Goal: Task Accomplishment & Management: Use online tool/utility

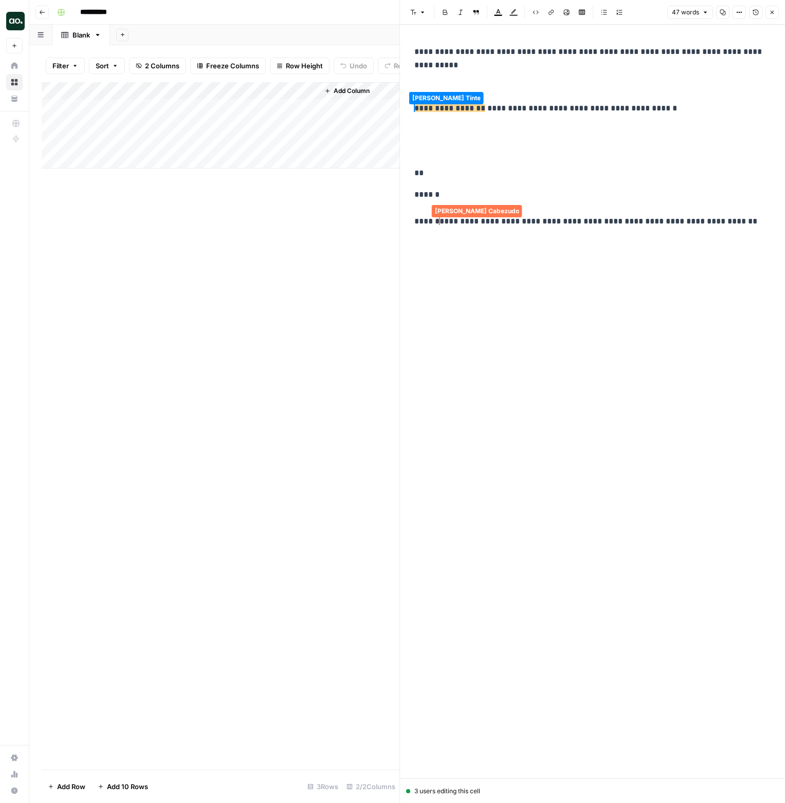
click at [449, 66] on p "**********" at bounding box center [592, 58] width 356 height 27
drag, startPoint x: 611, startPoint y: 51, endPoint x: 645, endPoint y: 51, distance: 33.4
click at [449, 51] on p "**********" at bounding box center [592, 58] width 356 height 27
drag, startPoint x: 774, startPoint y: 13, endPoint x: 500, endPoint y: 28, distance: 274.4
click at [449, 13] on icon "button" at bounding box center [772, 12] width 6 height 6
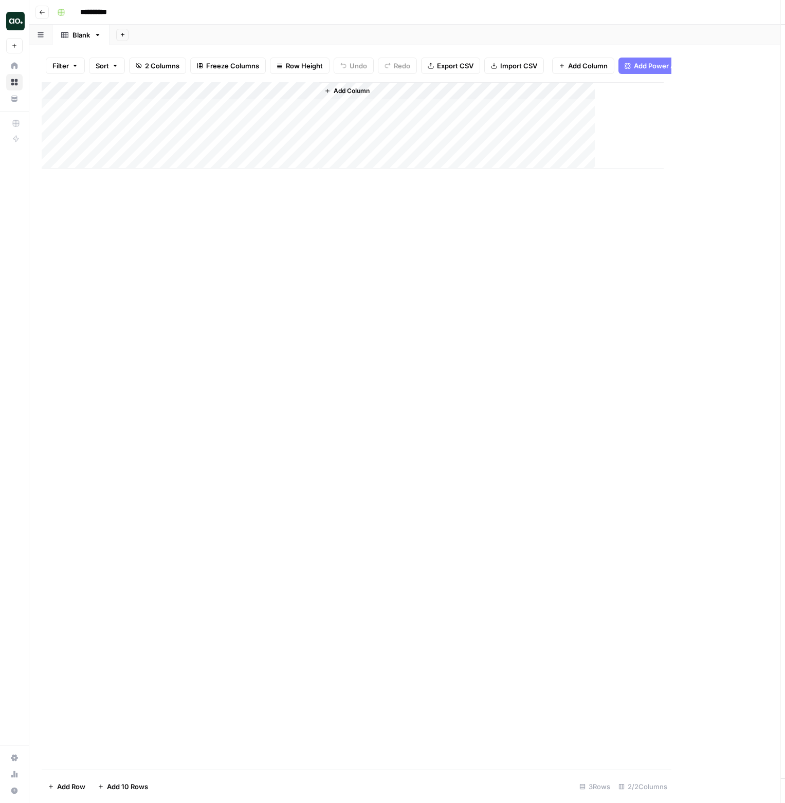
click at [369, 35] on div "Add Sheet" at bounding box center [447, 35] width 675 height 21
click at [235, 224] on div "Add Column" at bounding box center [407, 426] width 731 height 688
click at [310, 107] on div "Add Column" at bounding box center [407, 125] width 731 height 86
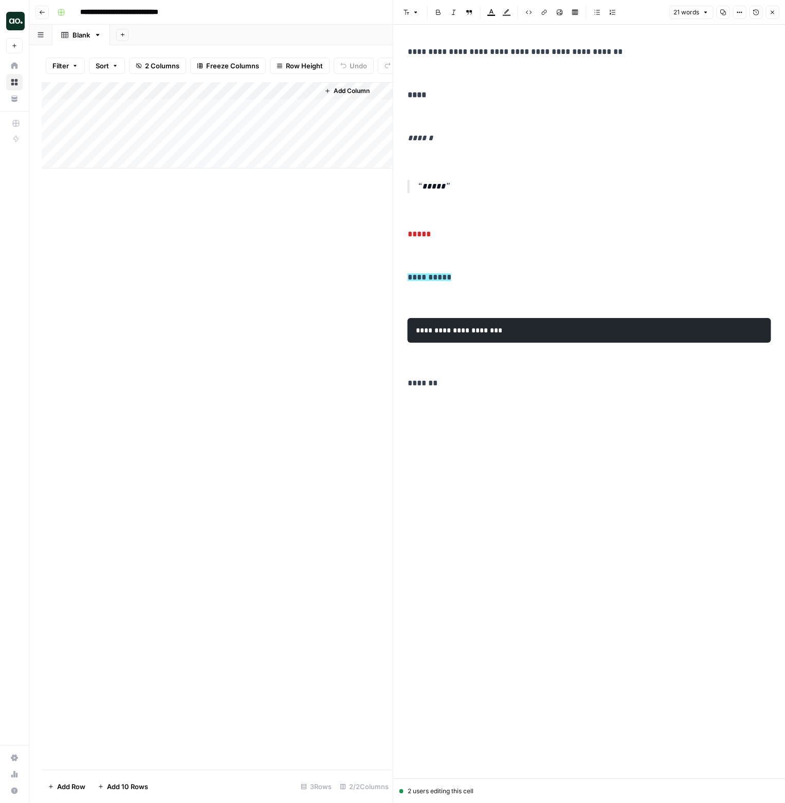
click at [754, 17] on button "Version History" at bounding box center [755, 12] width 13 height 13
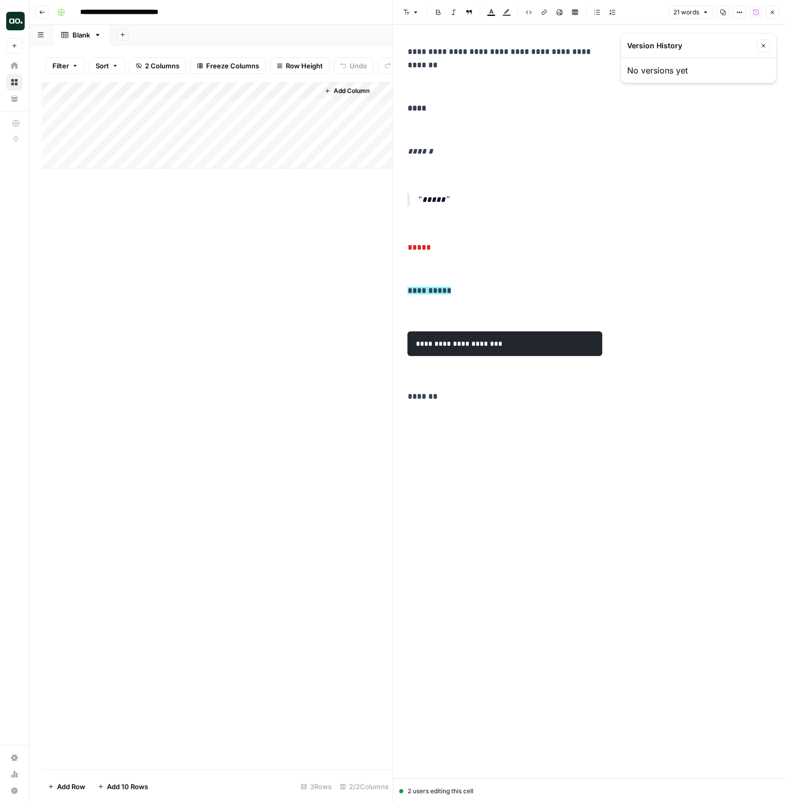
click at [770, 16] on button "Close" at bounding box center [771, 12] width 13 height 13
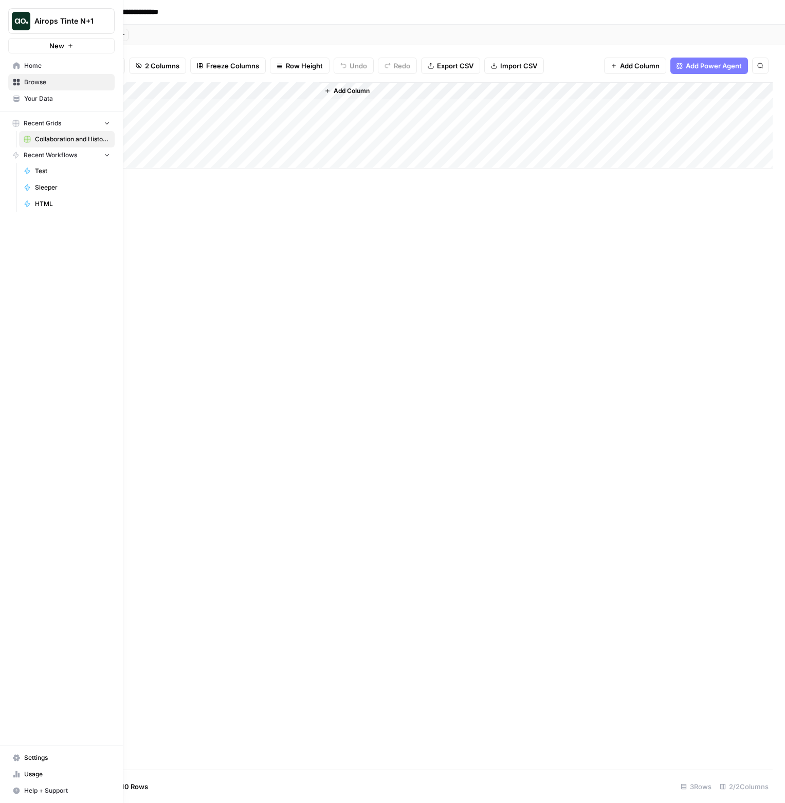
click at [64, 753] on link "Settings" at bounding box center [61, 758] width 106 height 16
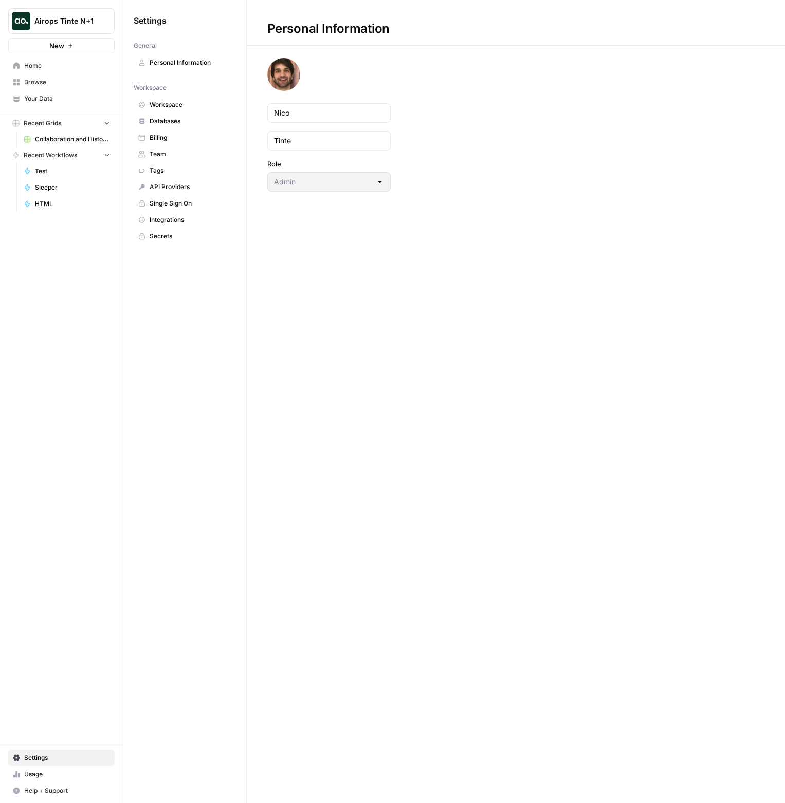
click at [171, 158] on span "Team" at bounding box center [191, 154] width 82 height 9
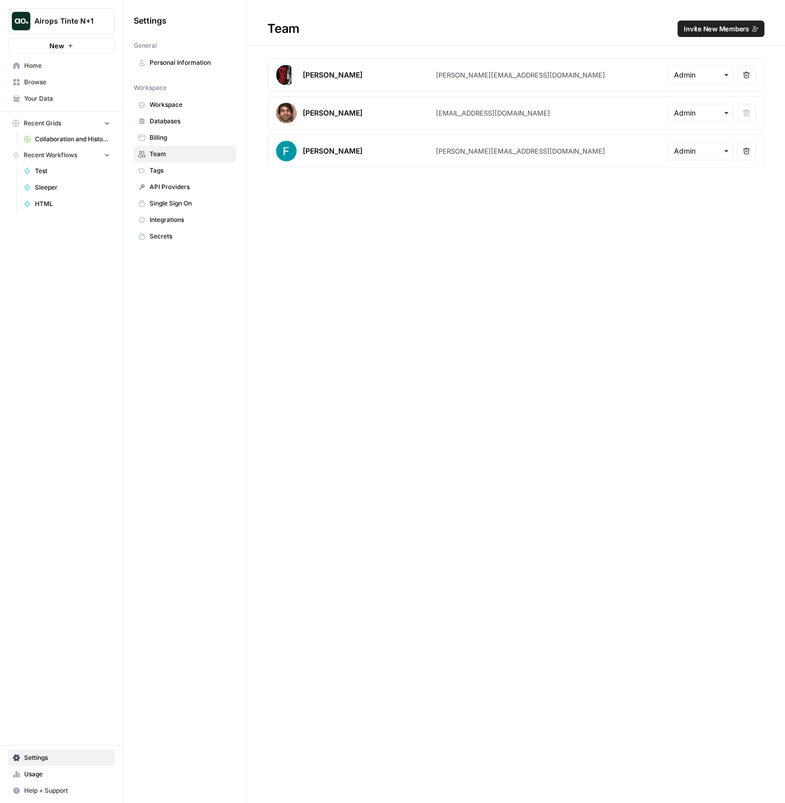
click at [191, 68] on link "Personal Information" at bounding box center [185, 62] width 102 height 16
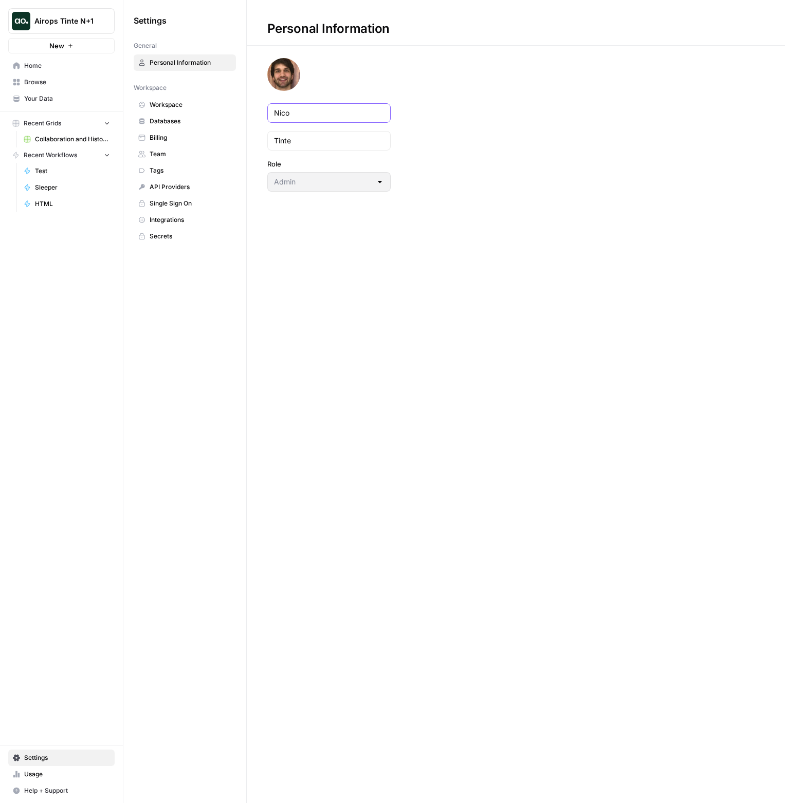
click at [299, 112] on input "Nico" at bounding box center [329, 113] width 110 height 10
type input "Saga"
type input "Ash"
click at [566, 241] on div "Personal Information Saga Ash Role Admin" at bounding box center [516, 401] width 538 height 803
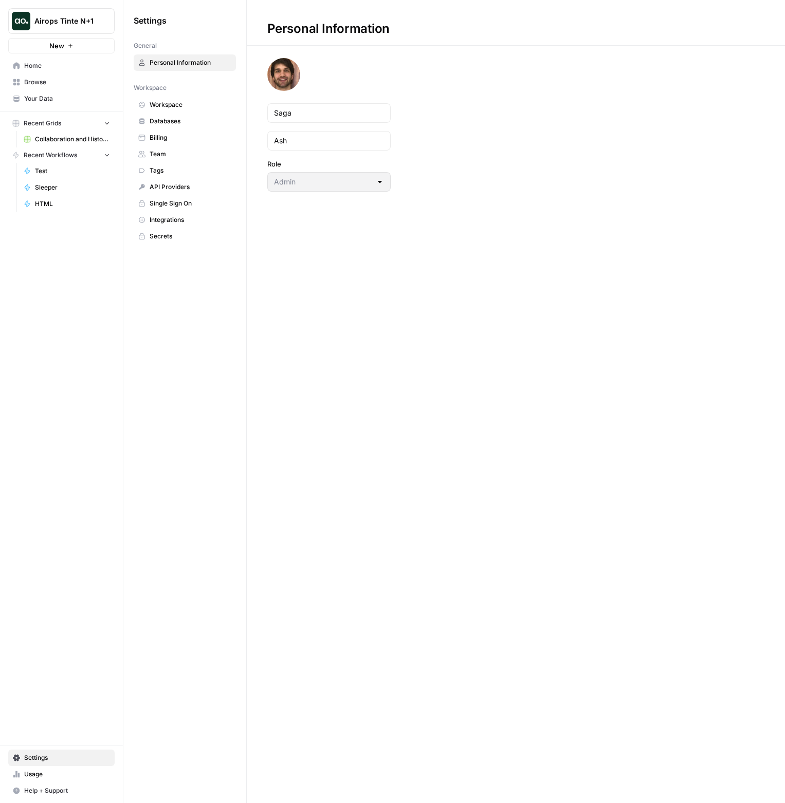
click at [68, 141] on span "Collaboration and History Demo" at bounding box center [72, 139] width 75 height 9
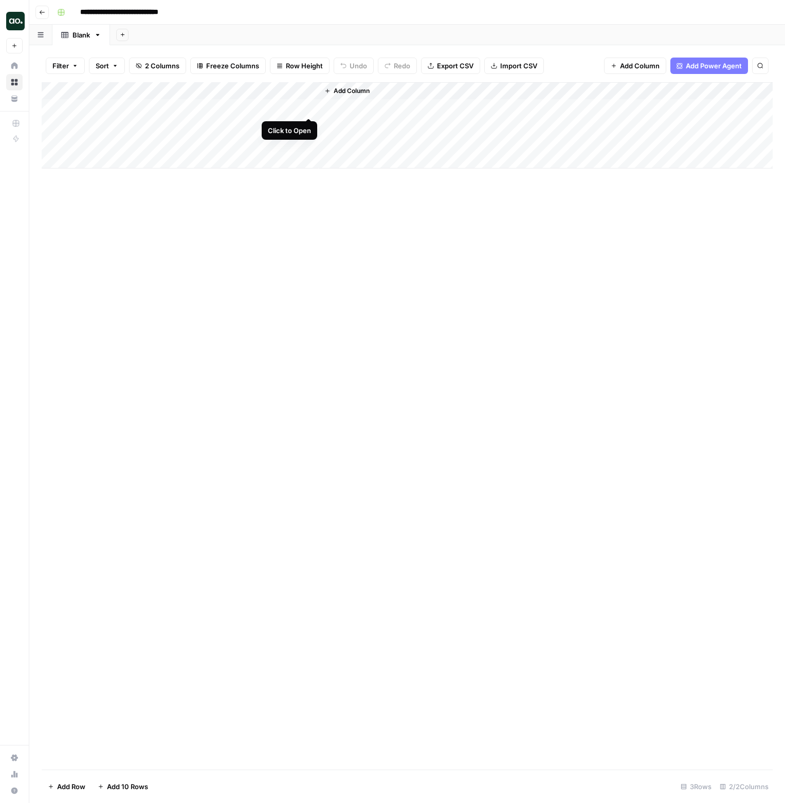
click at [308, 110] on div "Add Column" at bounding box center [407, 125] width 731 height 86
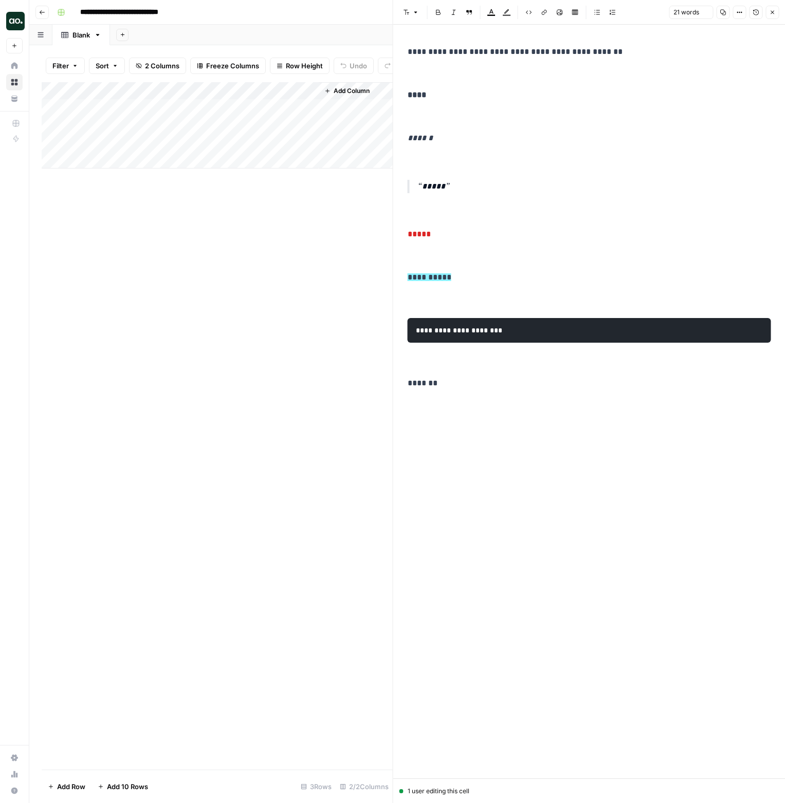
click at [750, 11] on button "Version History" at bounding box center [755, 12] width 13 height 13
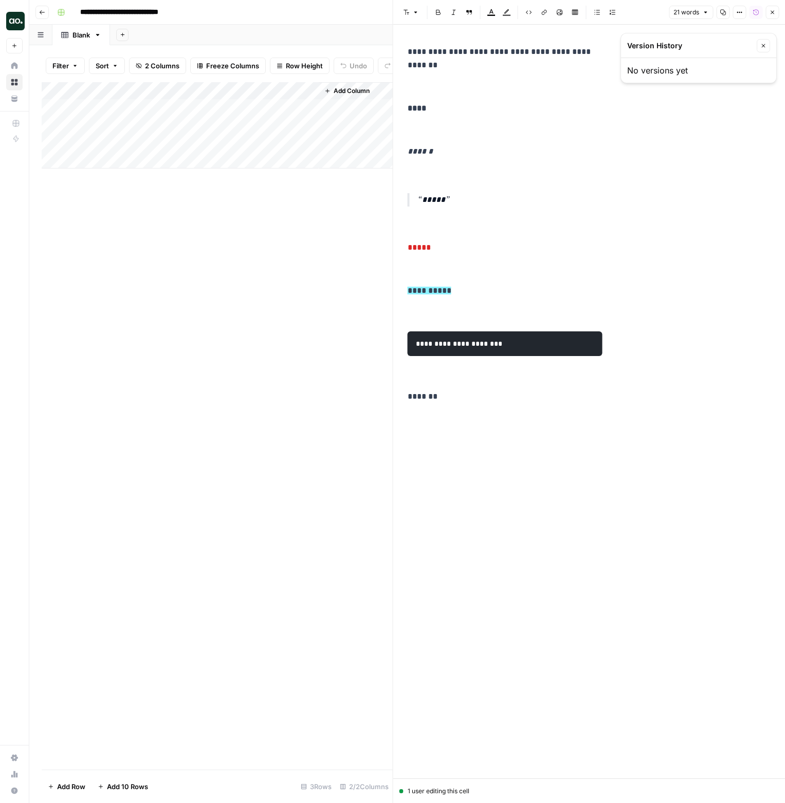
click at [763, 47] on icon "button" at bounding box center [763, 46] width 6 height 6
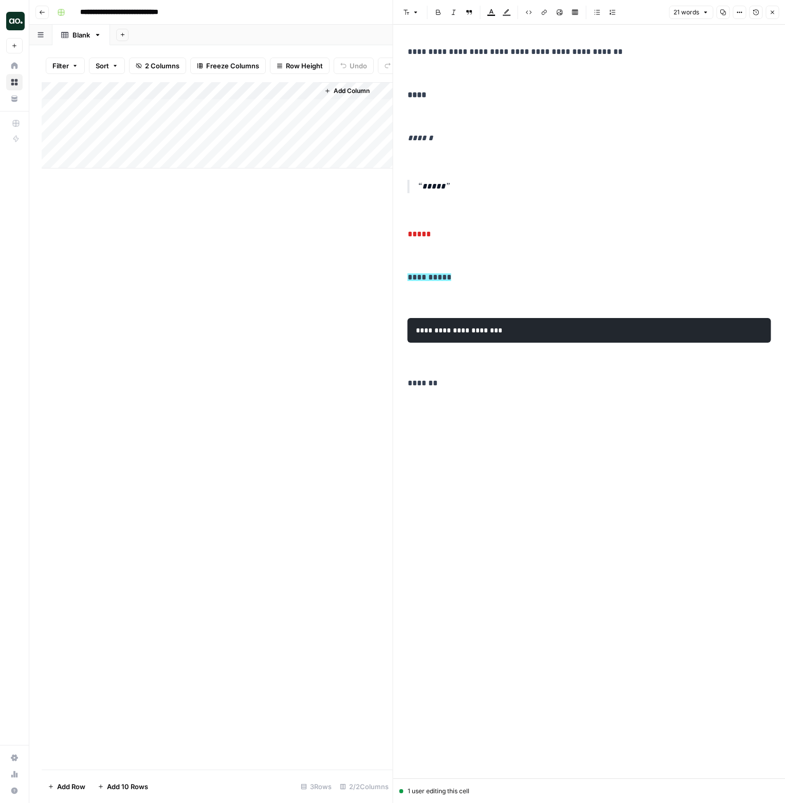
click at [774, 13] on icon "button" at bounding box center [772, 12] width 6 height 6
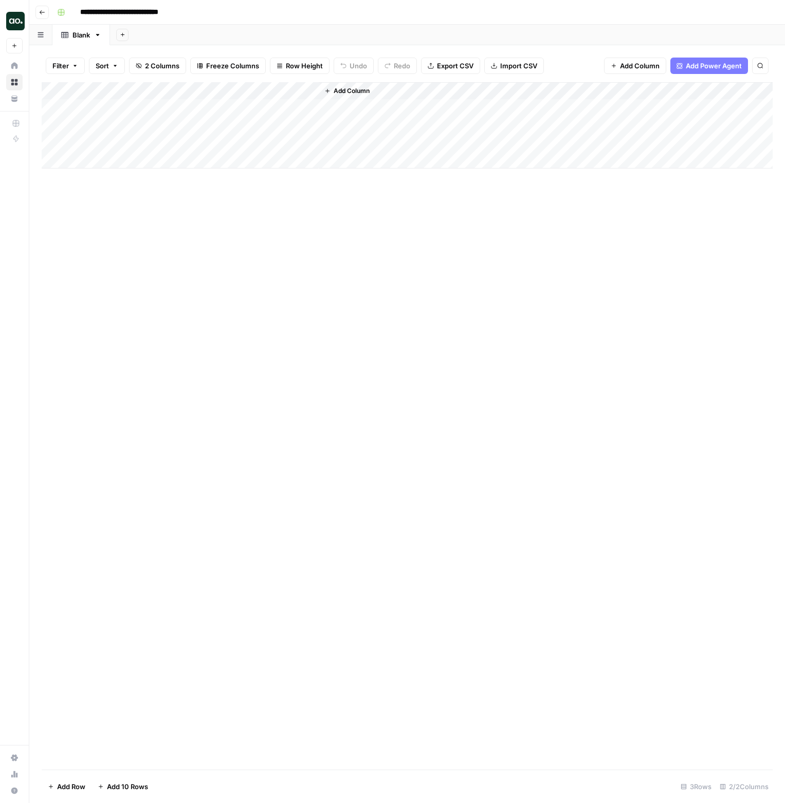
click at [434, 247] on div "Add Column" at bounding box center [407, 426] width 731 height 688
click at [312, 109] on div "Add Column" at bounding box center [407, 125] width 731 height 86
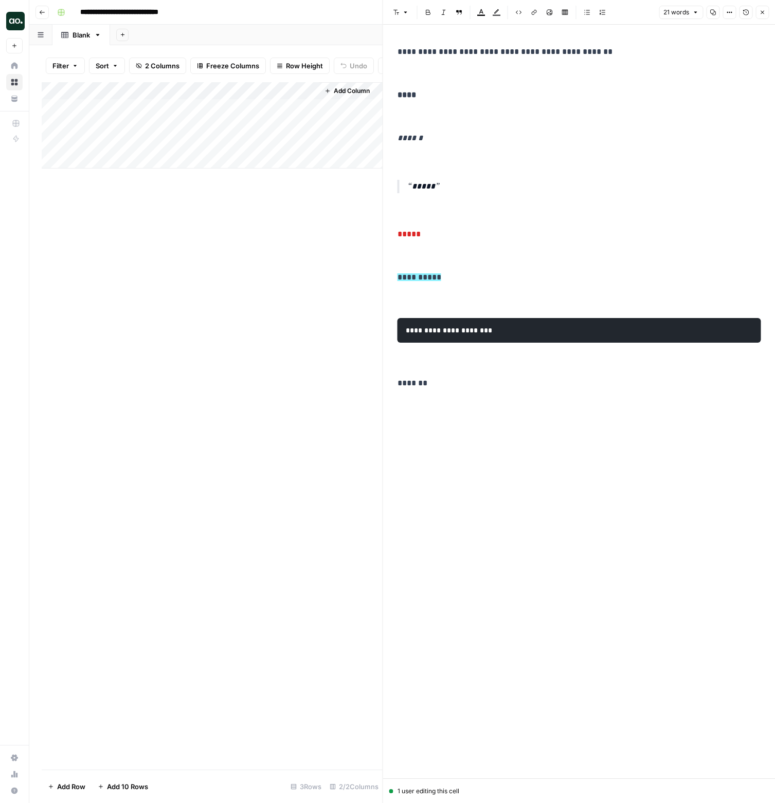
click at [763, 15] on icon "button" at bounding box center [762, 12] width 6 height 6
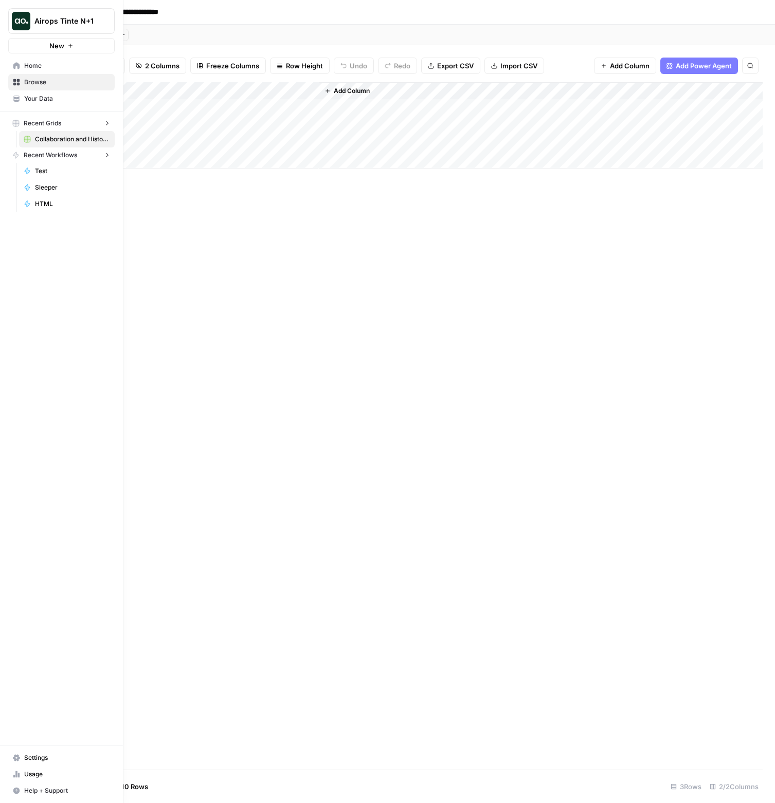
click at [13, 757] on icon at bounding box center [16, 758] width 7 height 7
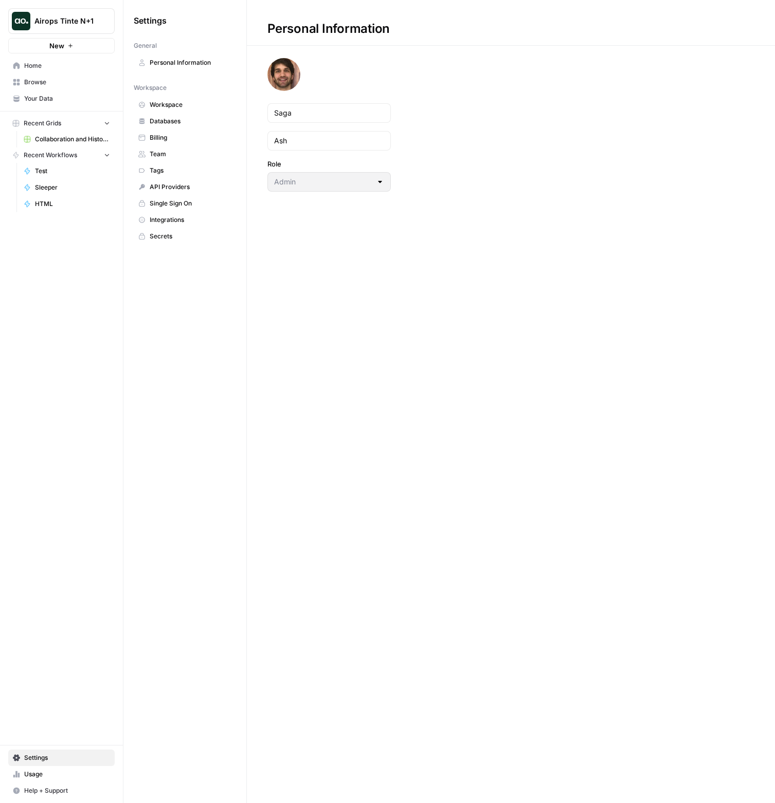
drag, startPoint x: 222, startPoint y: 308, endPoint x: 122, endPoint y: 280, distance: 103.5
click at [222, 308] on div "Settings General Personal Information Workspace Workspace Databases Billing Tea…" at bounding box center [184, 401] width 123 height 803
click at [438, 90] on div "Personal Information Saga Ash Role Admin" at bounding box center [511, 96] width 528 height 192
click at [507, 88] on div "Personal Information Saga Ash Role Admin" at bounding box center [511, 96] width 528 height 192
drag, startPoint x: 515, startPoint y: 189, endPoint x: 394, endPoint y: 97, distance: 151.5
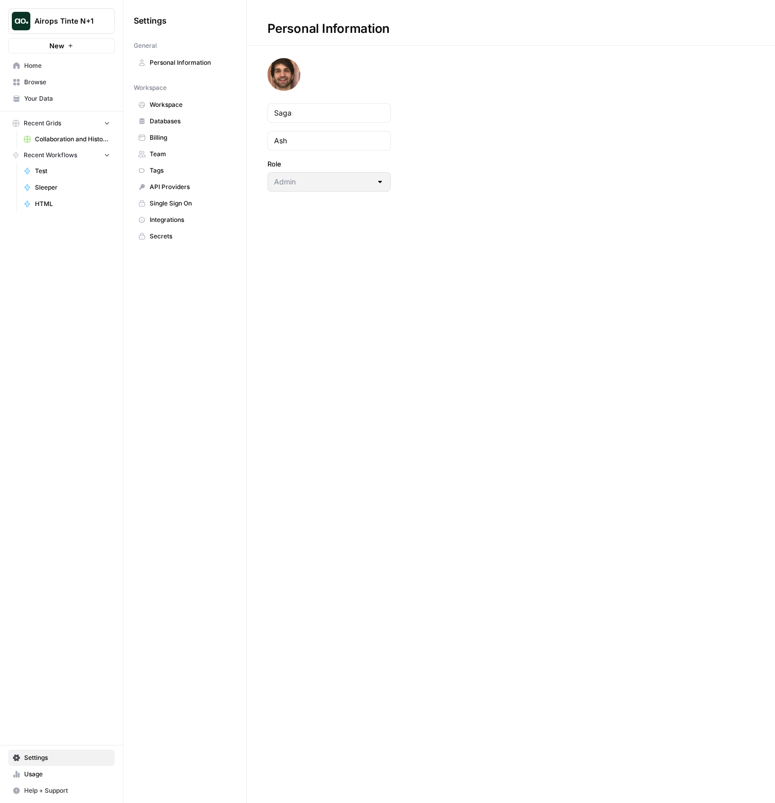
click at [515, 188] on div "Personal Information Saga Ash Role Admin" at bounding box center [511, 96] width 528 height 192
click at [302, 106] on div "Saga" at bounding box center [328, 113] width 123 height 20
click at [301, 132] on form "Saga Ash Role Admin" at bounding box center [329, 125] width 164 height 134
click at [308, 108] on input "Saga" at bounding box center [329, 113] width 110 height 10
click at [307, 141] on input "Ash" at bounding box center [329, 141] width 110 height 10
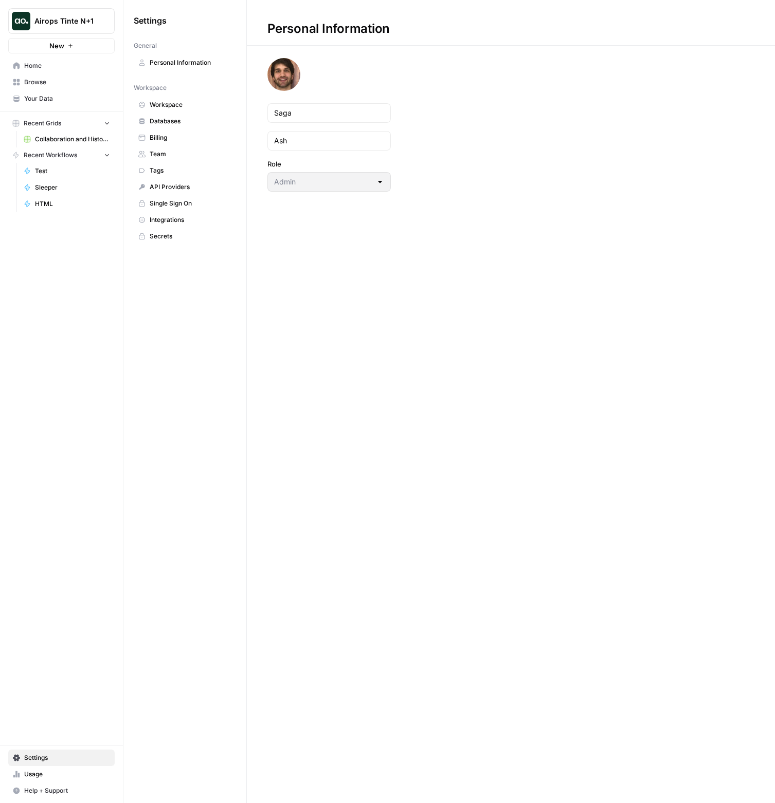
click at [50, 138] on span "Collaboration and History Demo" at bounding box center [72, 139] width 75 height 9
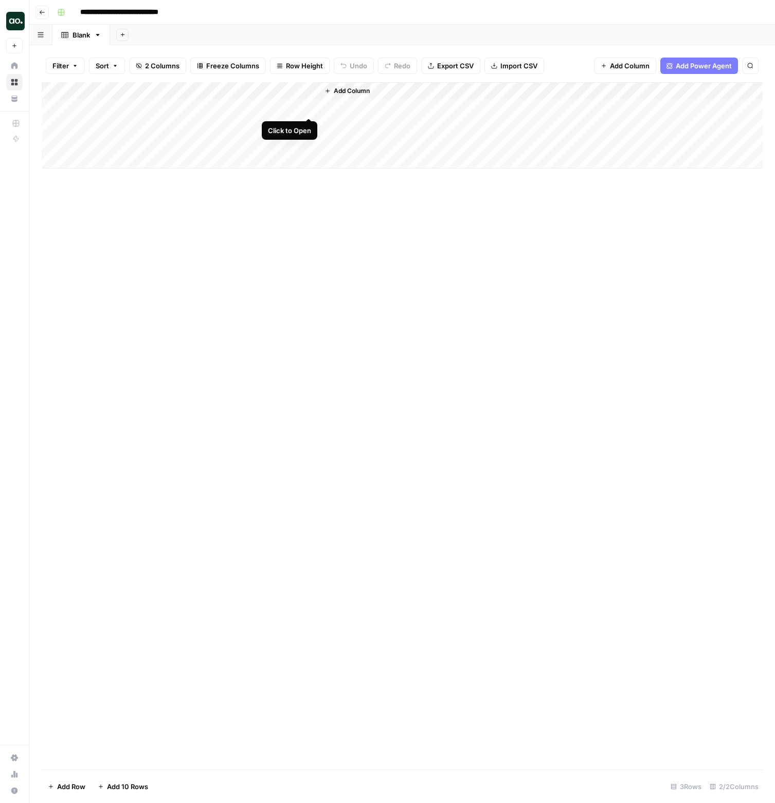
click at [307, 107] on div "Add Column" at bounding box center [402, 125] width 721 height 86
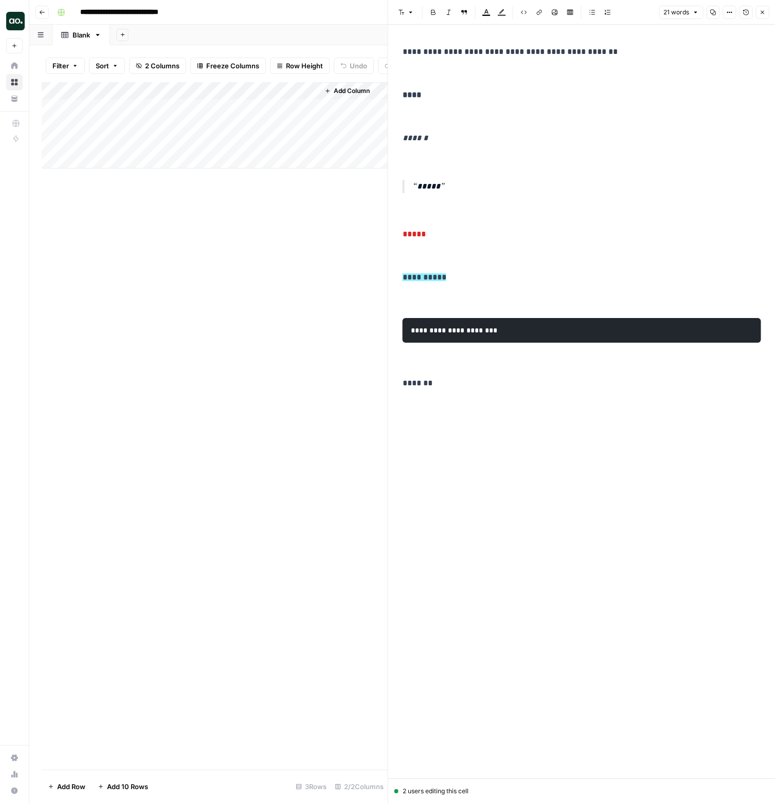
click at [409, 789] on div "2 users editing this cell" at bounding box center [581, 791] width 375 height 9
click at [415, 92] on strong "****" at bounding box center [411, 95] width 19 height 8
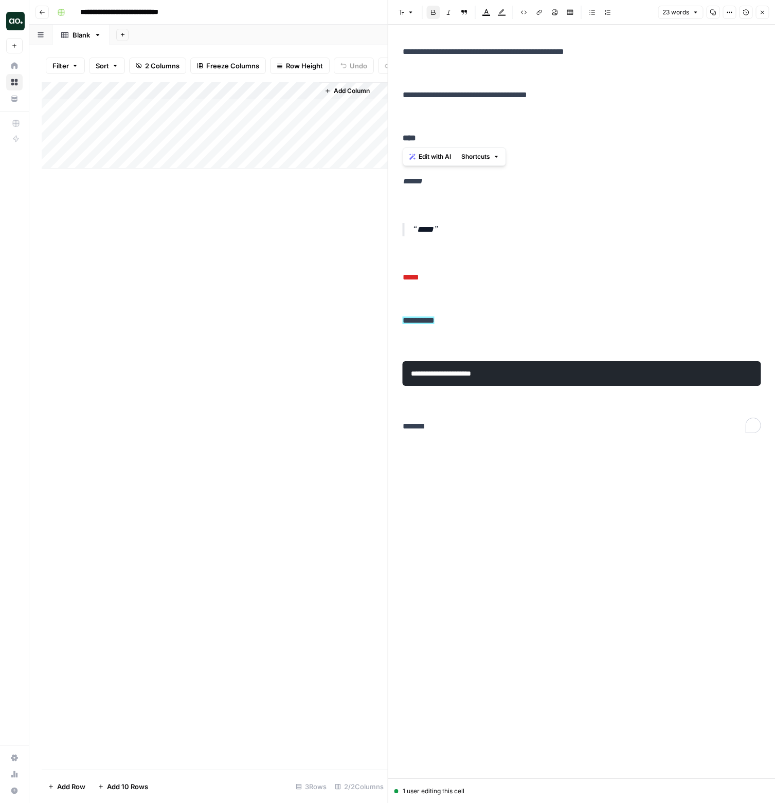
click at [761, 13] on icon "button" at bounding box center [762, 12] width 6 height 6
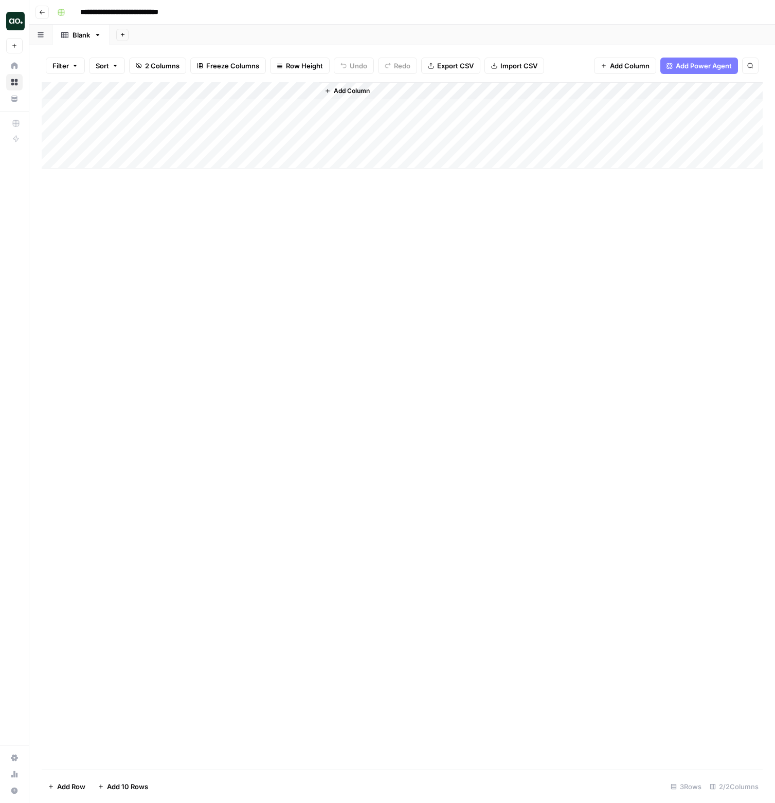
click at [264, 94] on div "Add Column" at bounding box center [402, 125] width 721 height 86
click at [208, 193] on span "Remove Column" at bounding box center [235, 192] width 90 height 10
click at [352, 98] on button "Delete" at bounding box center [351, 106] width 34 height 19
click at [277, 28] on div "Add Sheet" at bounding box center [442, 35] width 665 height 21
click at [251, 49] on div "Filter Sort 2 Columns Freeze Columns Row Height Undo Redo Export CSV Import CSV…" at bounding box center [402, 65] width 721 height 33
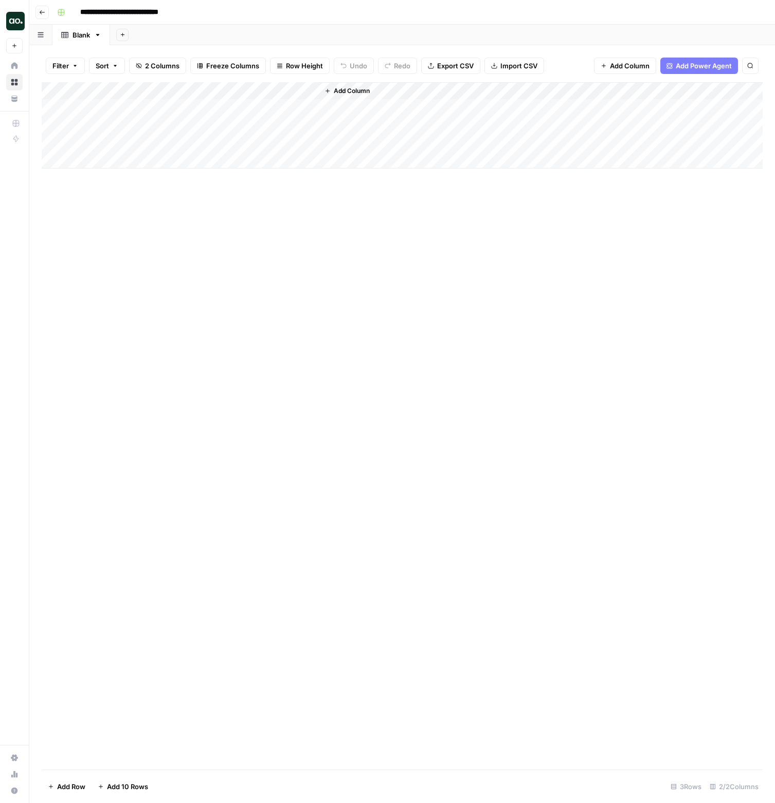
click at [306, 108] on div "Add Column" at bounding box center [402, 125] width 721 height 86
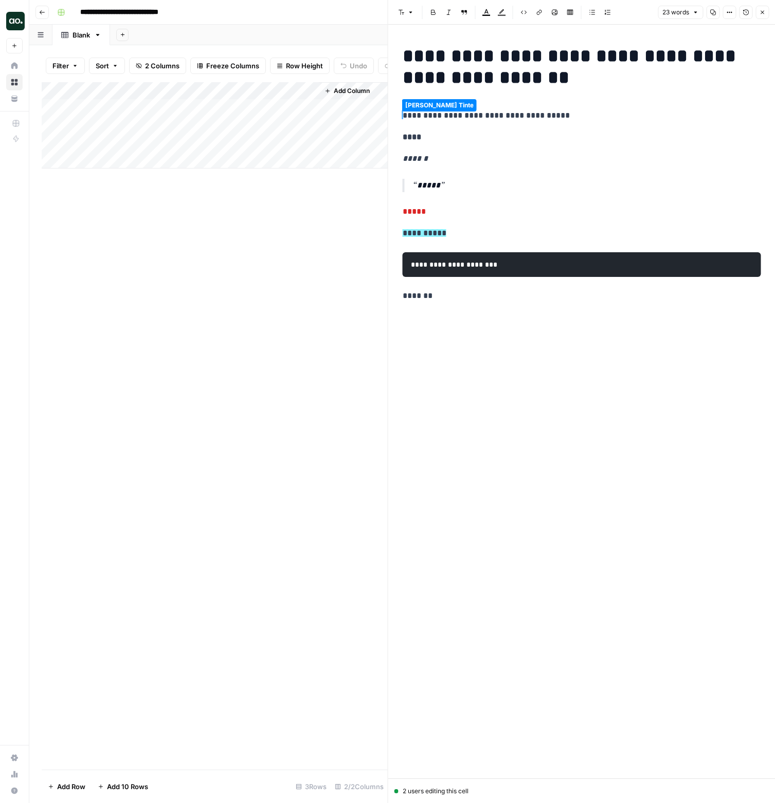
click at [461, 115] on p "**********" at bounding box center [581, 115] width 358 height 13
click at [418, 13] on div "Font style Bold Italic Block quote Text color Highlight color Code block Link I…" at bounding box center [504, 12] width 220 height 13
click at [413, 12] on icon "button" at bounding box center [411, 12] width 6 height 6
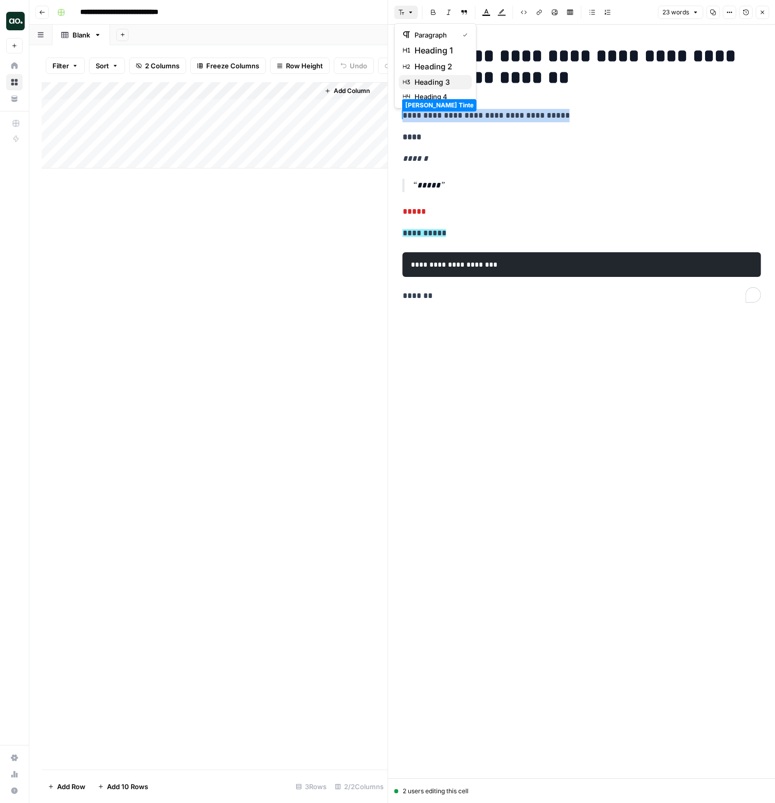
click at [443, 80] on span "heading 3" at bounding box center [438, 82] width 49 height 10
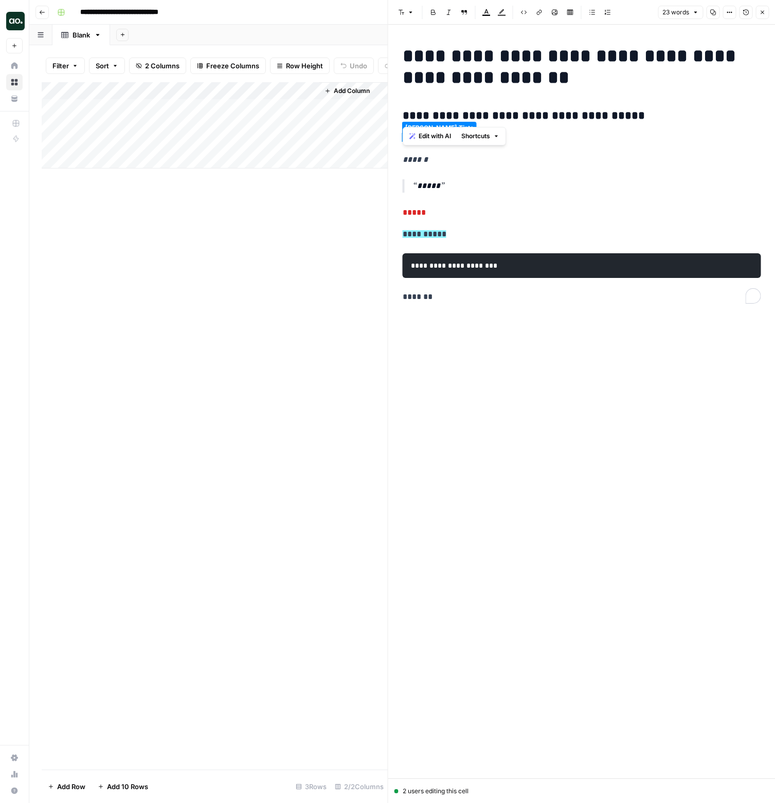
click at [628, 118] on h3 "**********" at bounding box center [581, 116] width 358 height 14
click at [543, 60] on h1 "**********" at bounding box center [581, 66] width 358 height 43
drag, startPoint x: 545, startPoint y: 60, endPoint x: 560, endPoint y: 65, distance: 15.8
click at [557, 65] on h1 "**********" at bounding box center [581, 66] width 358 height 43
click at [744, 11] on icon "button" at bounding box center [745, 12] width 6 height 6
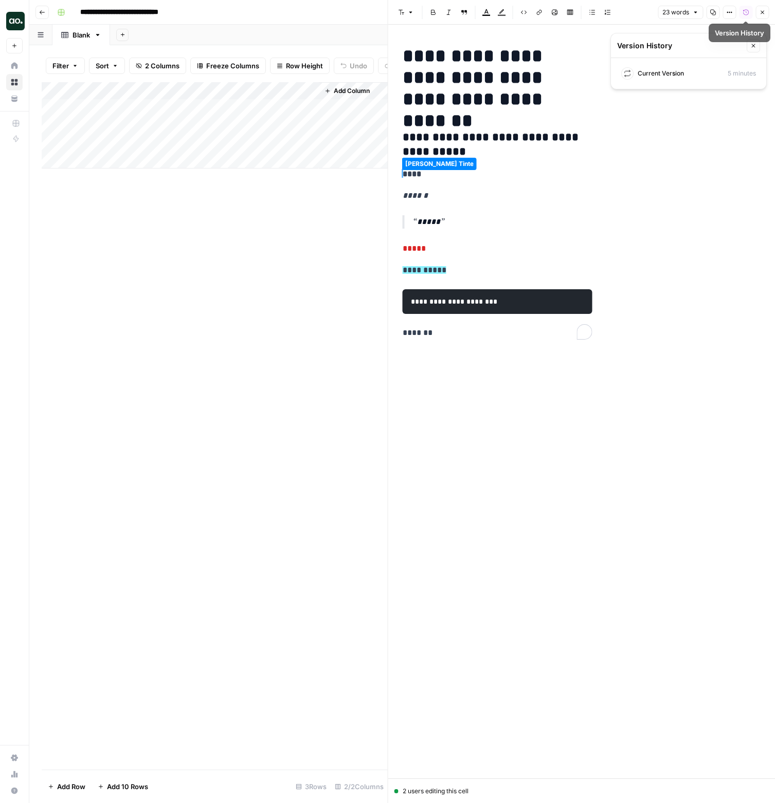
click at [757, 13] on button "Close" at bounding box center [761, 12] width 13 height 13
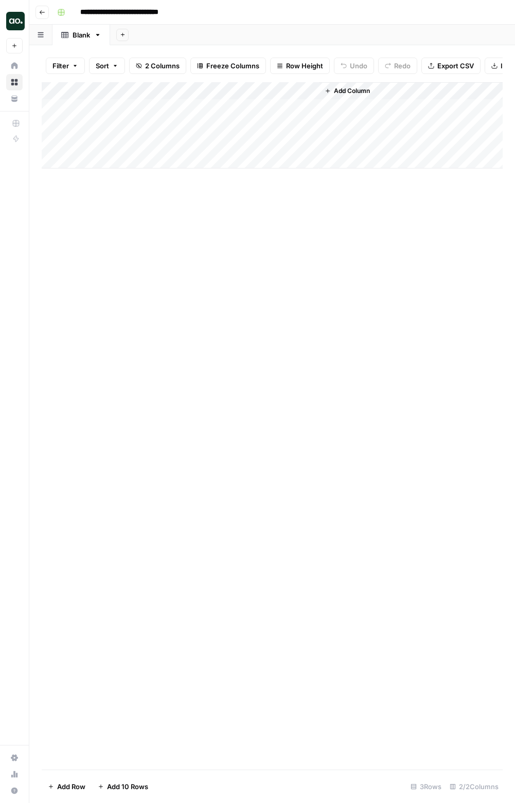
click at [308, 115] on div "Add Column" at bounding box center [272, 125] width 461 height 86
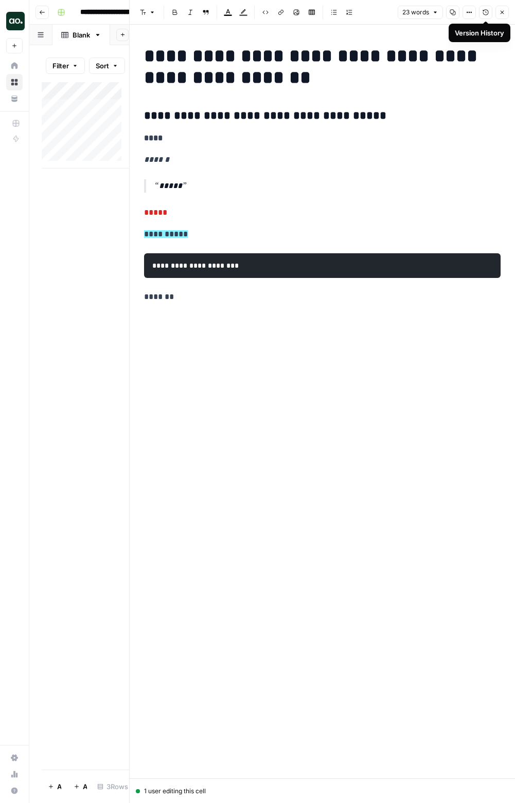
click at [486, 16] on button "Version History" at bounding box center [485, 12] width 13 height 13
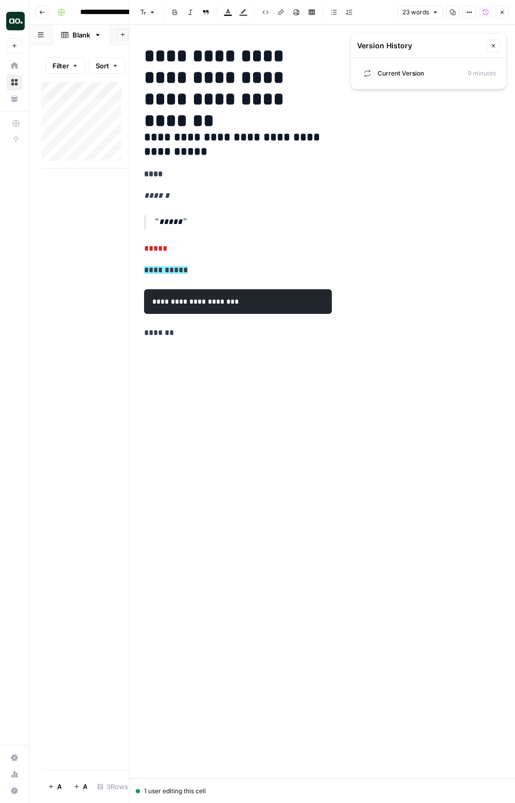
click at [487, 49] on button "Close" at bounding box center [492, 45] width 13 height 13
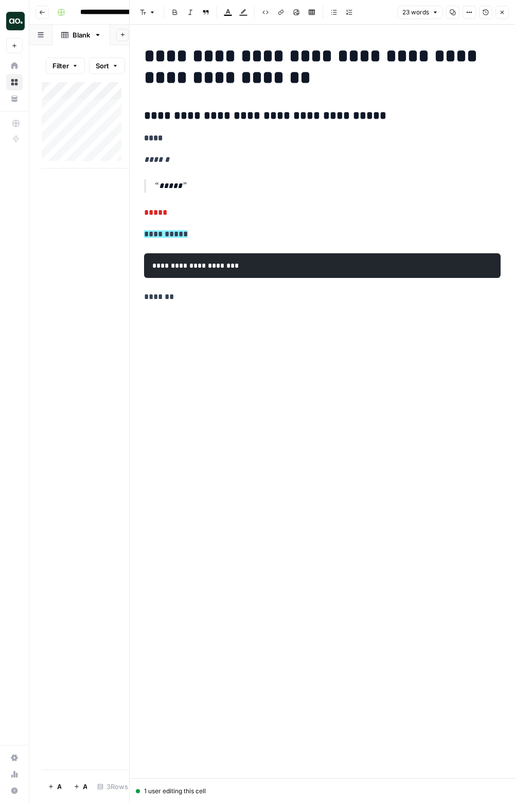
click at [499, 17] on button "Close" at bounding box center [501, 12] width 13 height 13
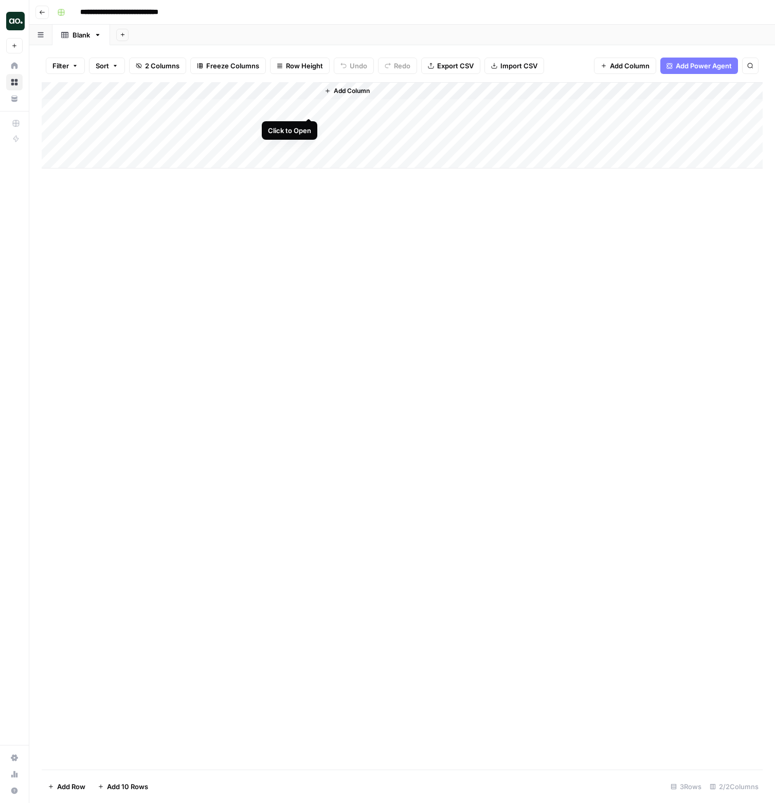
click at [309, 107] on div "Add Column" at bounding box center [402, 125] width 721 height 86
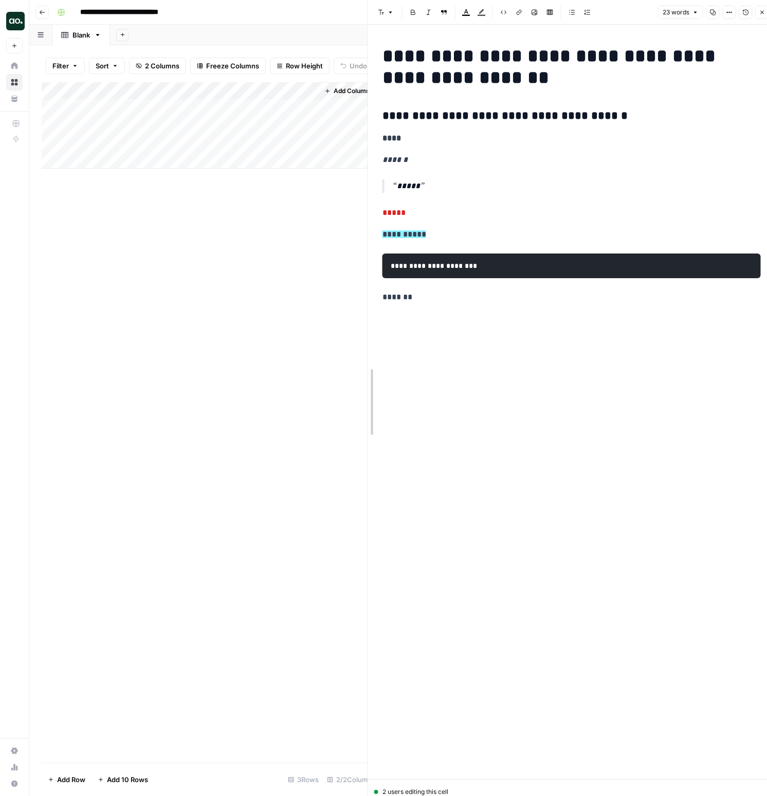
drag, startPoint x: 390, startPoint y: 107, endPoint x: 209, endPoint y: 106, distance: 180.9
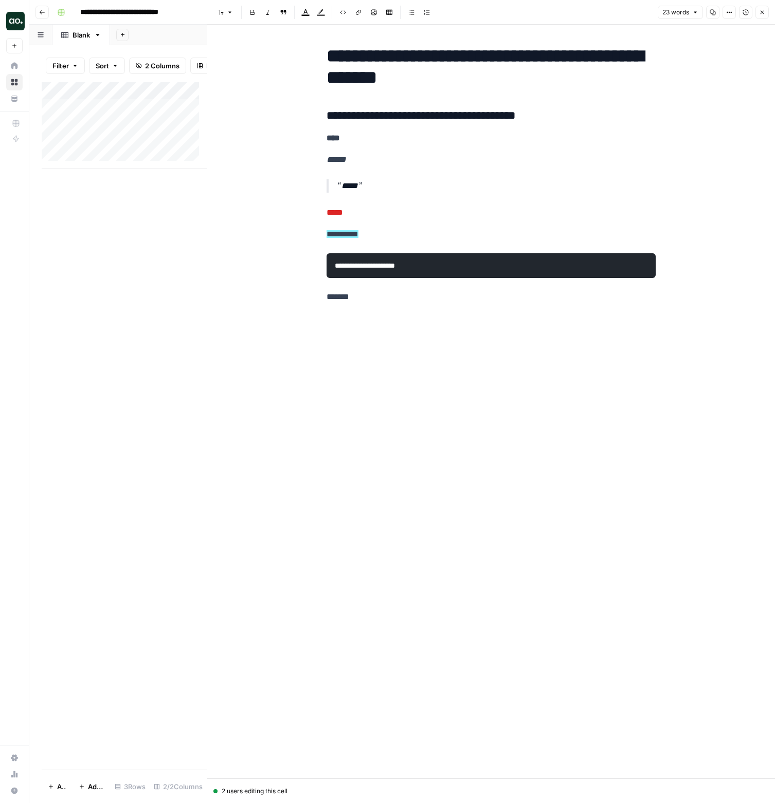
click at [731, 14] on icon "button" at bounding box center [729, 12] width 6 height 6
click at [720, 34] on div "button" at bounding box center [716, 34] width 13 height 7
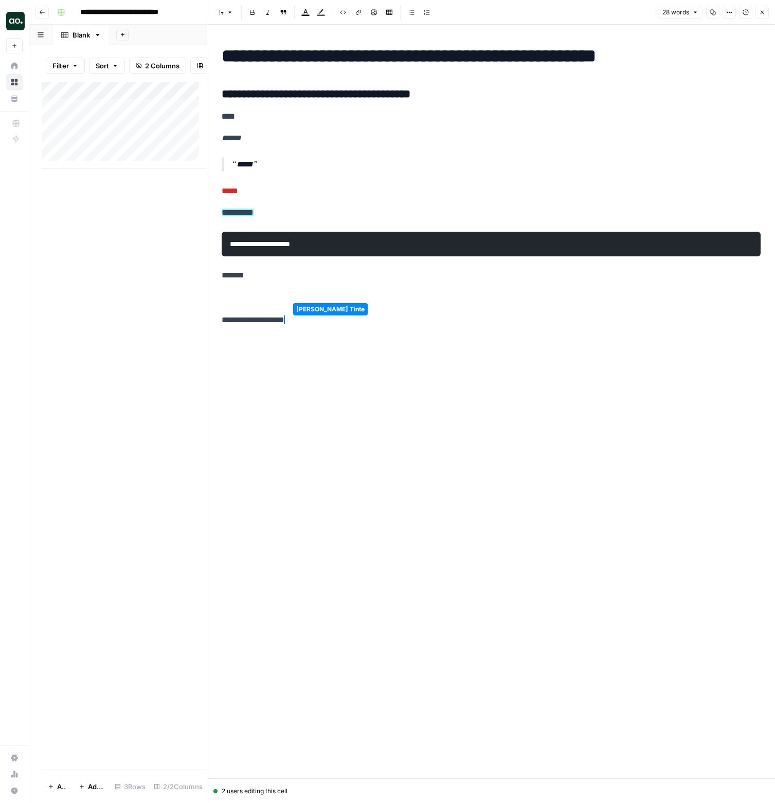
click at [436, 95] on h3 "**********" at bounding box center [491, 94] width 539 height 14
click at [246, 373] on th "*" at bounding box center [311, 384] width 179 height 25
click at [277, 93] on h3 "**********" at bounding box center [491, 94] width 539 height 14
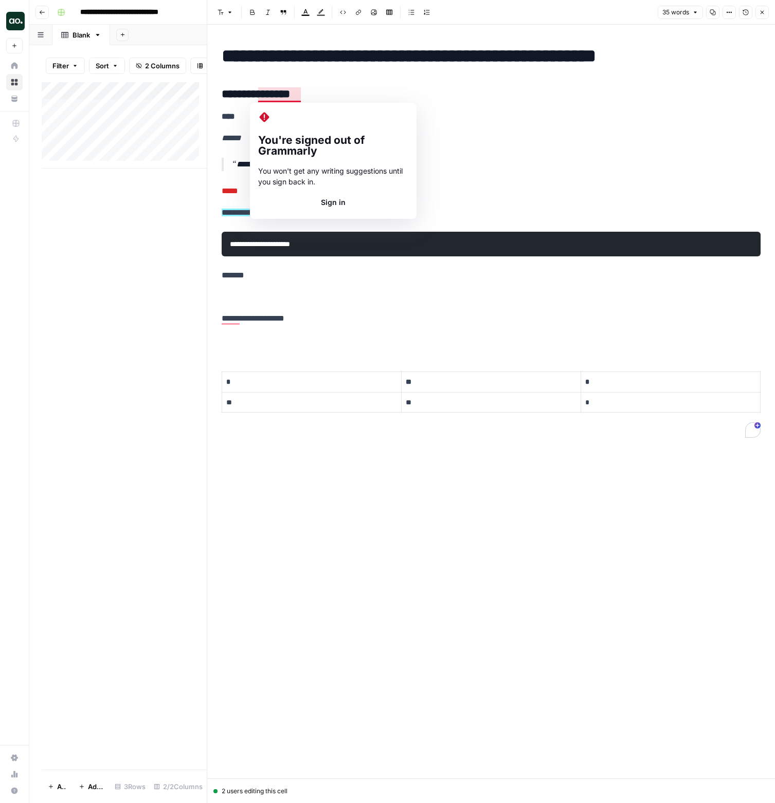
click at [377, 80] on div "**********" at bounding box center [490, 241] width 551 height 400
click at [382, 65] on h1 "**********" at bounding box center [491, 56] width 539 height 22
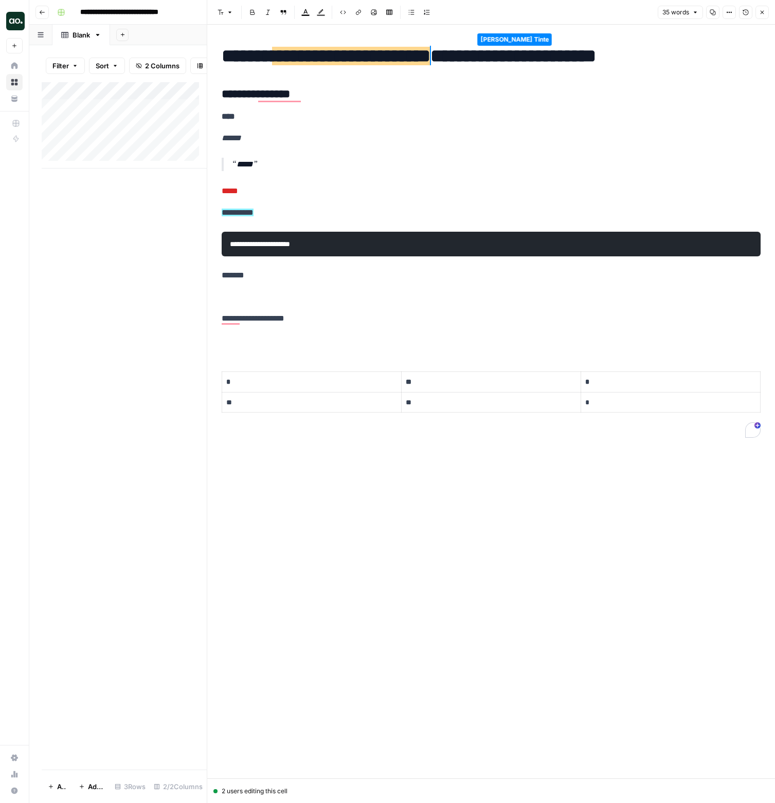
click at [313, 96] on h3 "**********" at bounding box center [491, 94] width 539 height 14
